Goal: Task Accomplishment & Management: Use online tool/utility

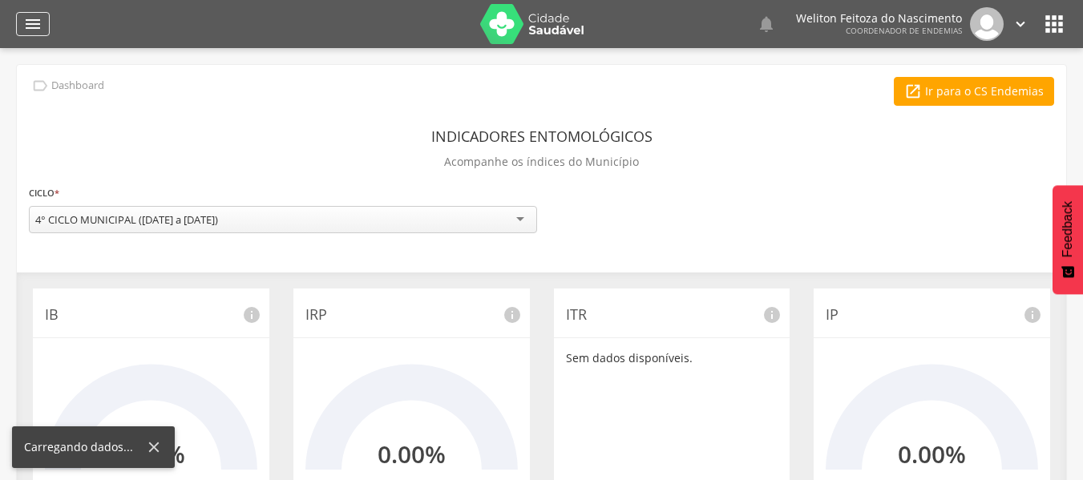
click at [34, 25] on icon "" at bounding box center [32, 23] width 19 height 19
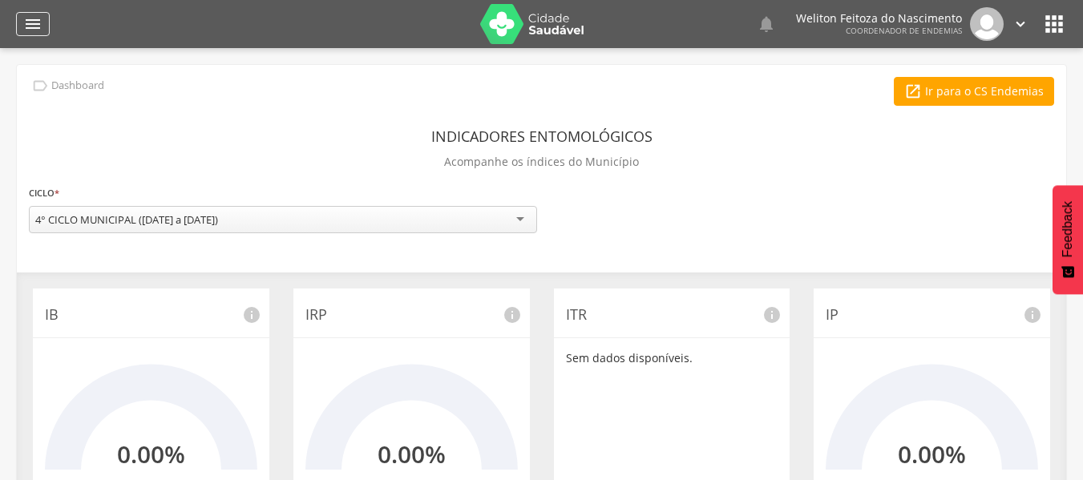
click at [34, 25] on icon "" at bounding box center [32, 23] width 19 height 19
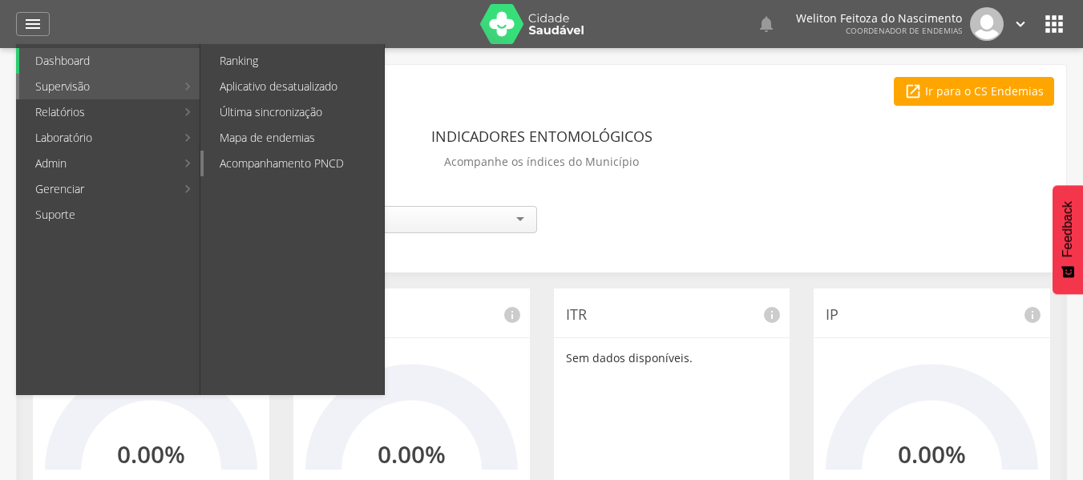
click at [264, 155] on link "Acompanhamento PNCD" at bounding box center [294, 164] width 180 height 26
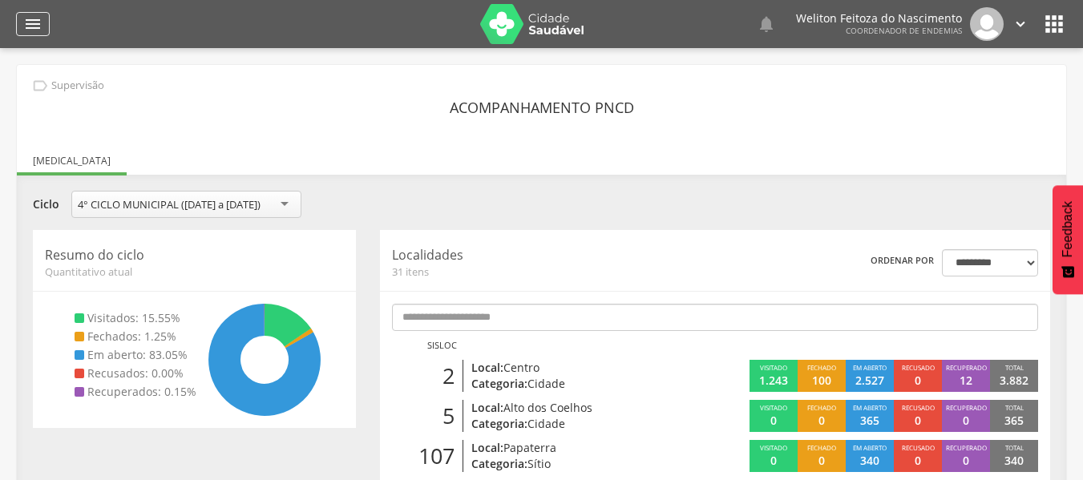
click at [33, 22] on icon "" at bounding box center [32, 23] width 19 height 19
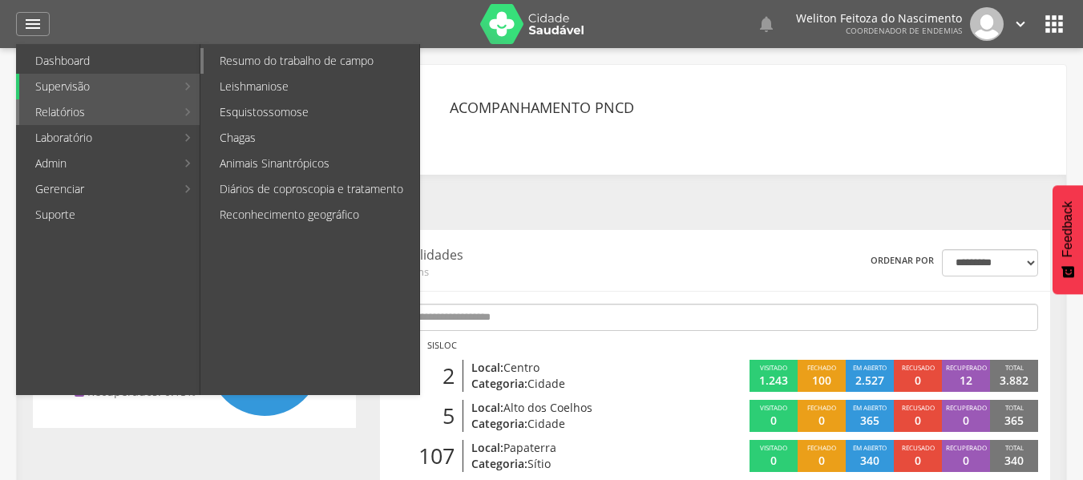
click at [307, 60] on link "Resumo do trabalho de campo" at bounding box center [312, 61] width 216 height 26
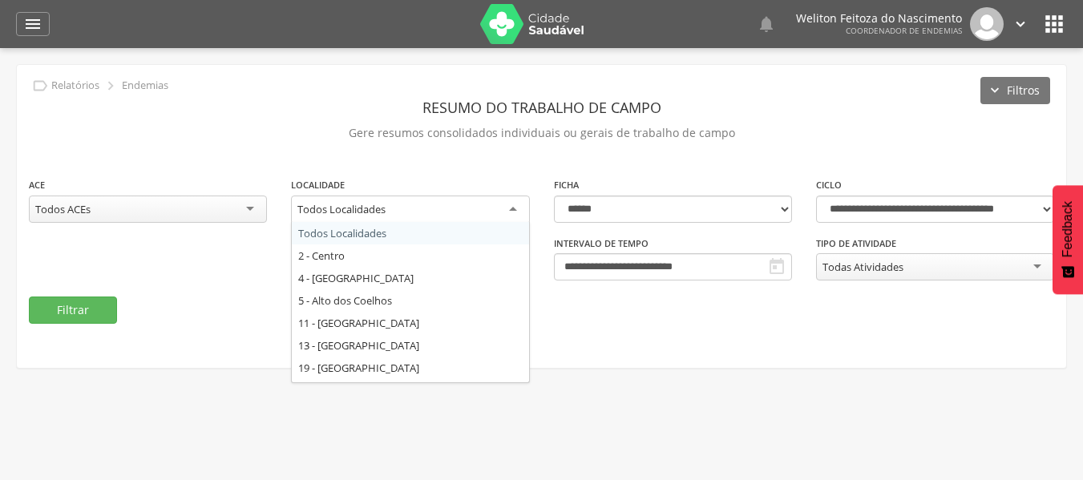
click at [514, 209] on div "Todos Localidades" at bounding box center [410, 210] width 238 height 29
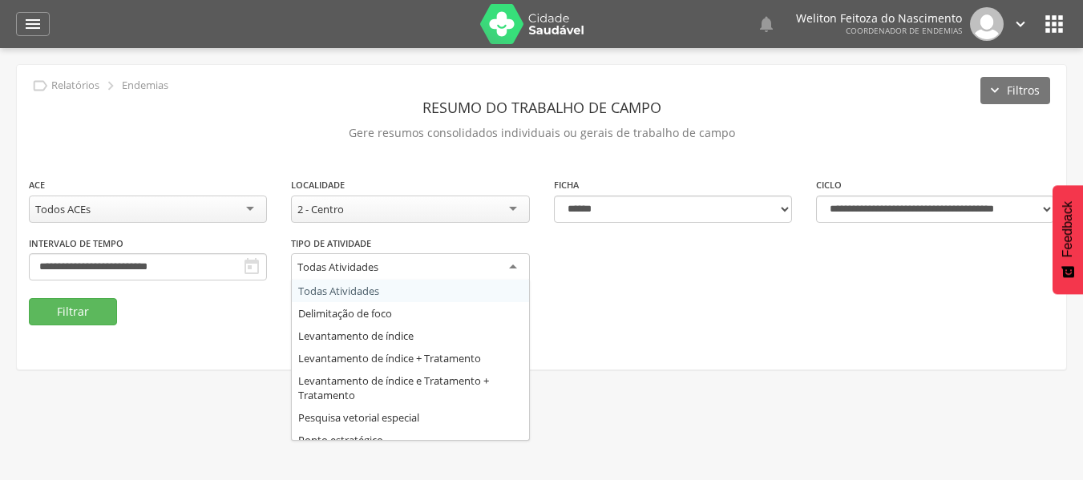
click at [410, 266] on div "Todas Atividades" at bounding box center [410, 267] width 238 height 29
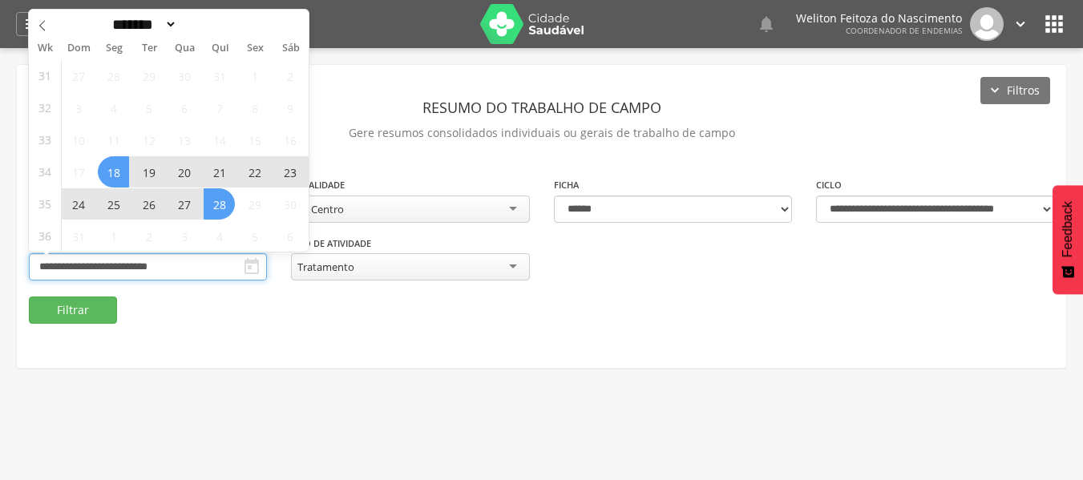
click at [204, 269] on input "**********" at bounding box center [148, 266] width 238 height 27
click at [220, 201] on span "28" at bounding box center [219, 203] width 31 height 31
type input "**********"
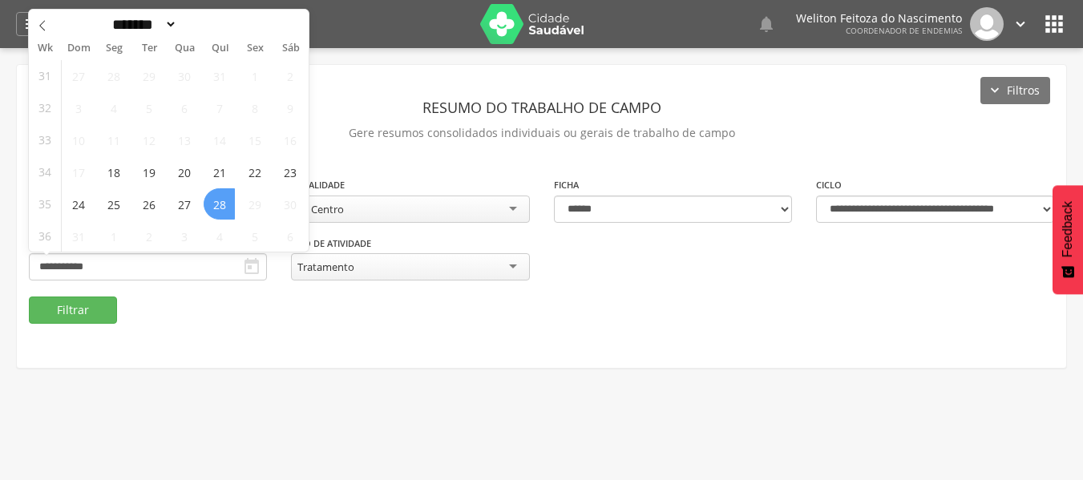
click at [220, 201] on span "28" at bounding box center [219, 203] width 31 height 31
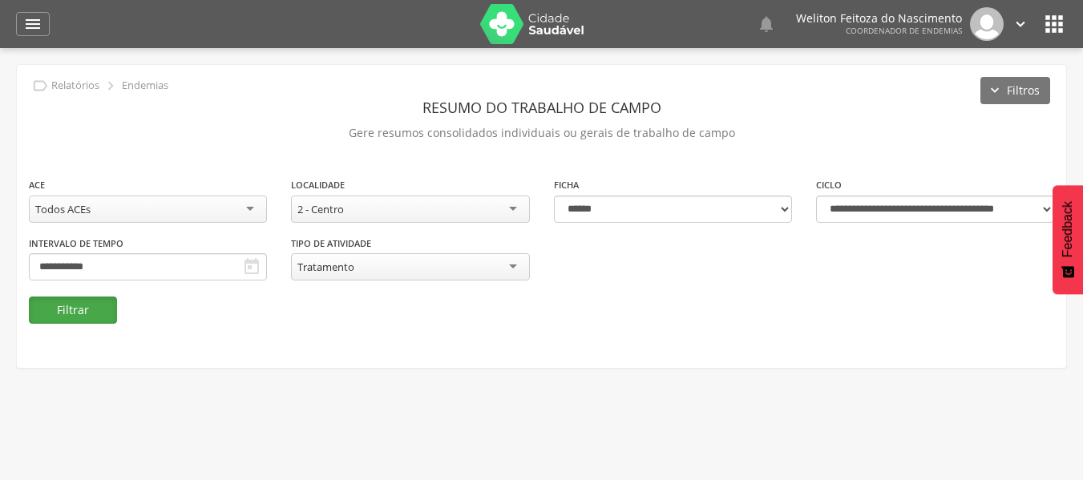
click at [64, 305] on button "Filtrar" at bounding box center [73, 310] width 88 height 27
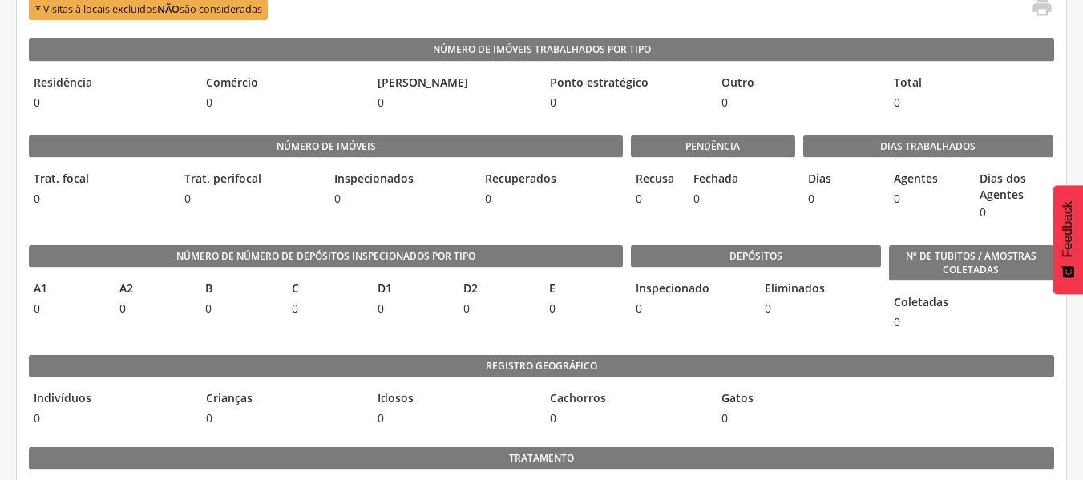
scroll to position [0, 0]
